Goal: Information Seeking & Learning: Learn about a topic

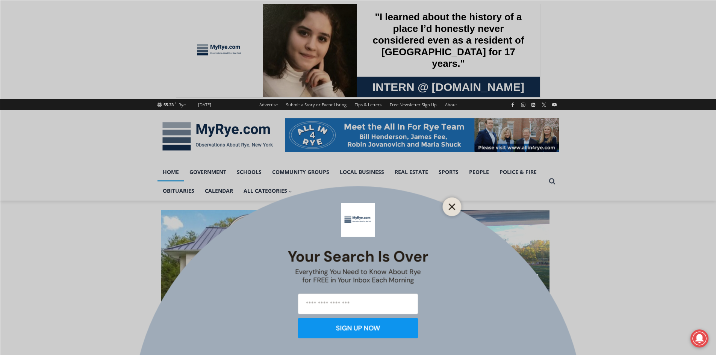
click at [452, 204] on icon "Close" at bounding box center [452, 206] width 7 height 7
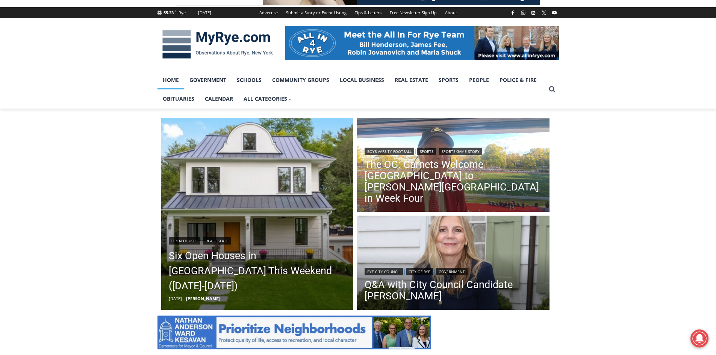
scroll to position [113, 0]
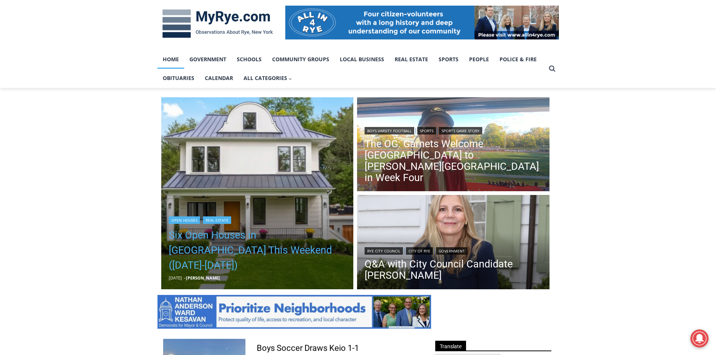
click at [225, 251] on link "Six Open Houses in [GEOGRAPHIC_DATA] This Weekend ([DATE]-[DATE])" at bounding box center [257, 250] width 177 height 45
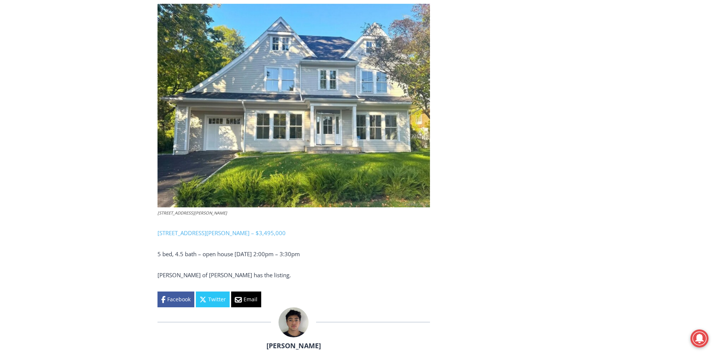
scroll to position [1729, 0]
